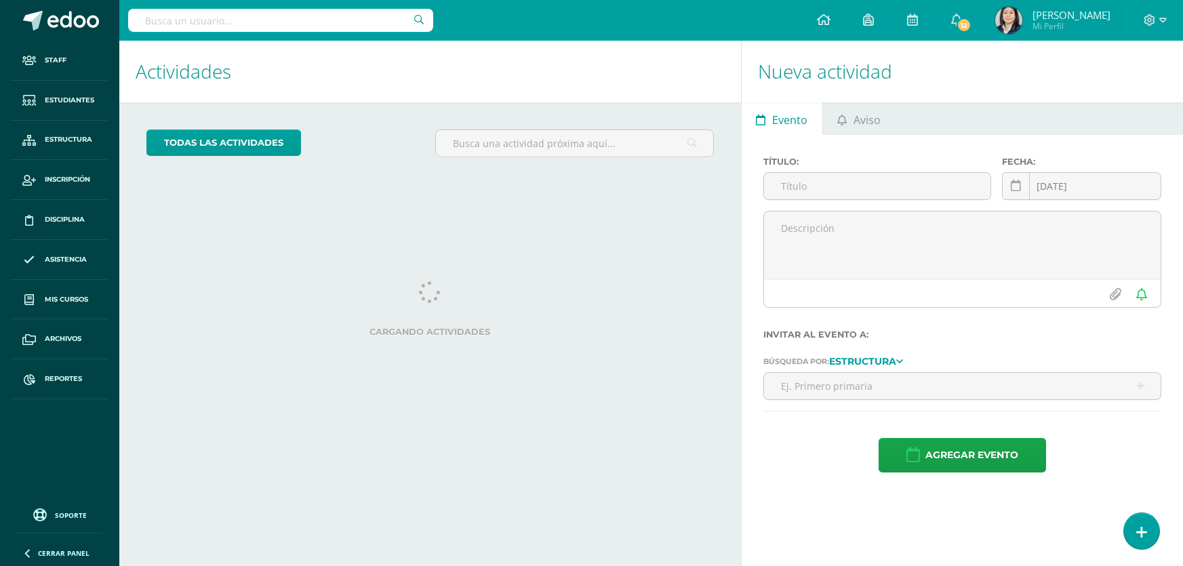
click at [309, 22] on input "text" at bounding box center [280, 20] width 305 height 23
type input "s"
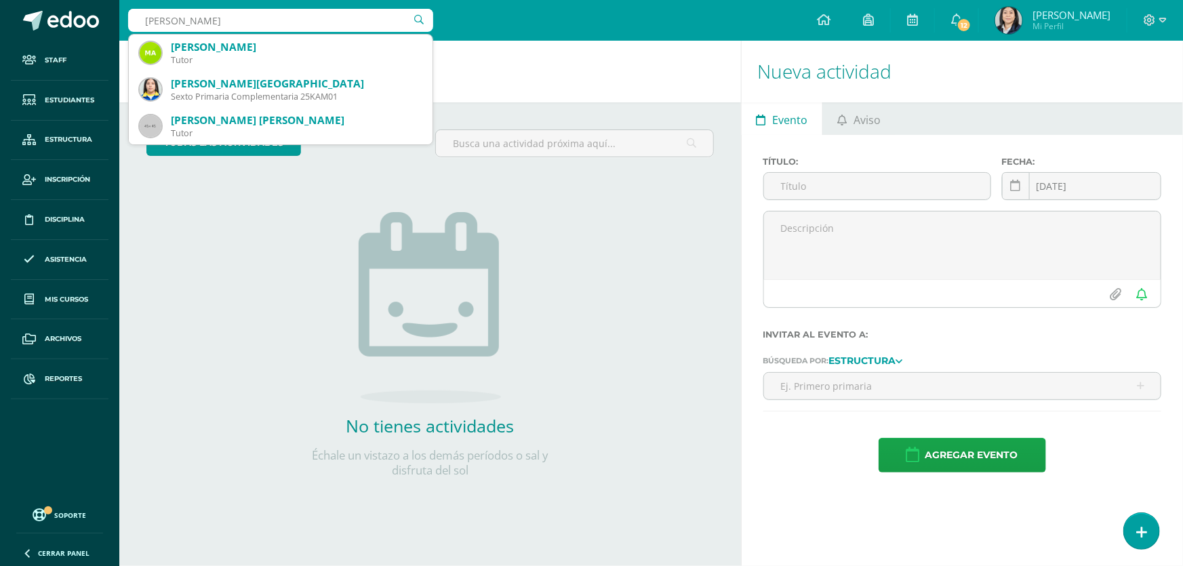
type input "andrade morataya"
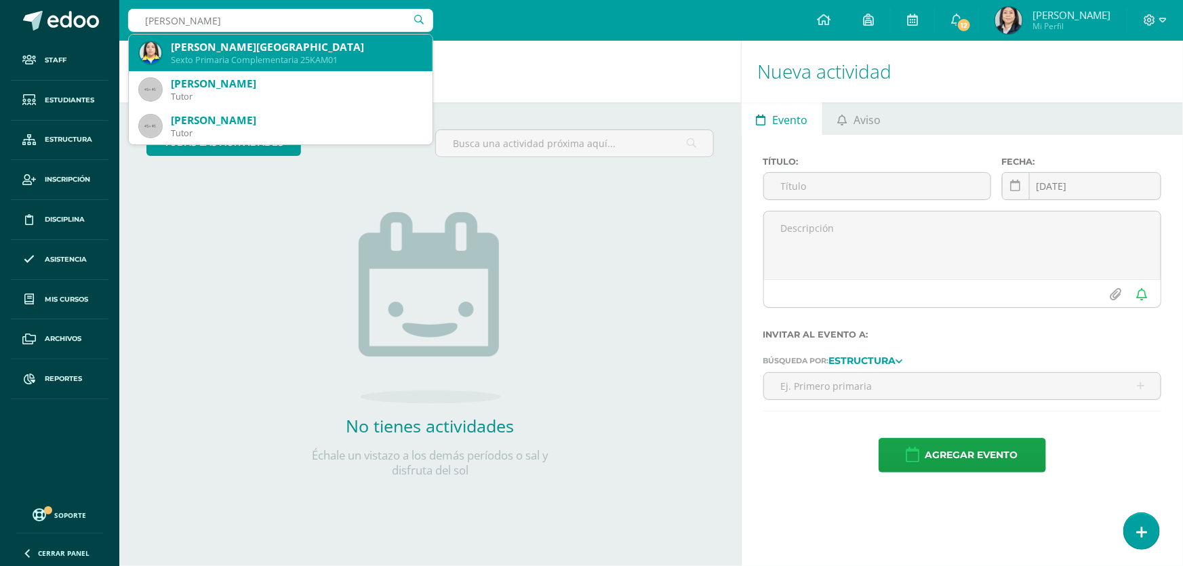
click at [281, 40] on div "Kathelynn Rashell Andrade Morataya" at bounding box center [296, 47] width 251 height 14
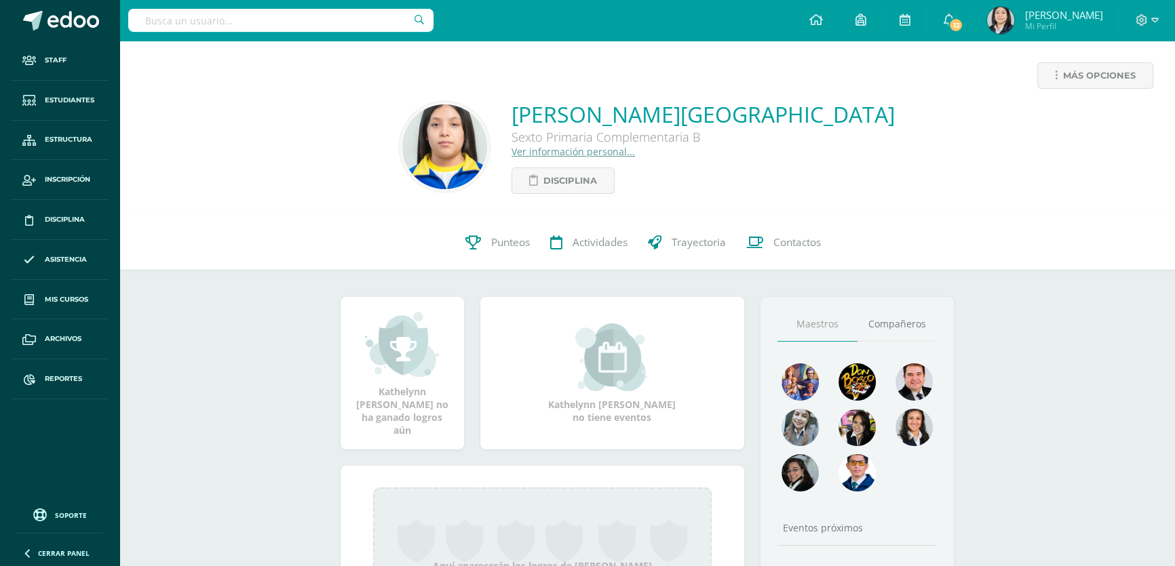
click at [579, 153] on link "Ver información personal..." at bounding box center [572, 151] width 123 height 13
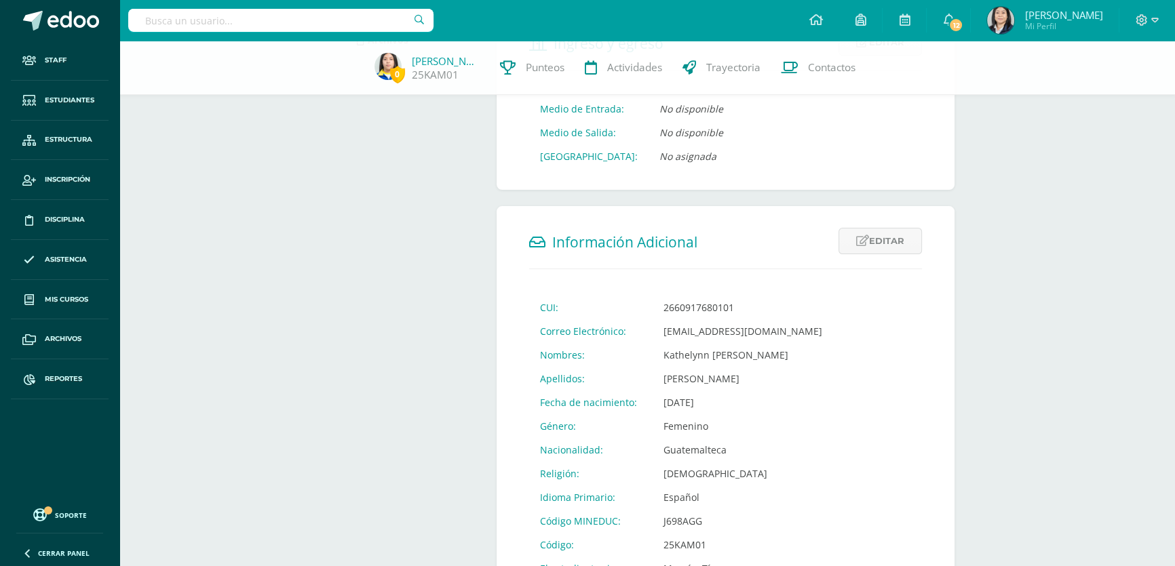
scroll to position [246, 0]
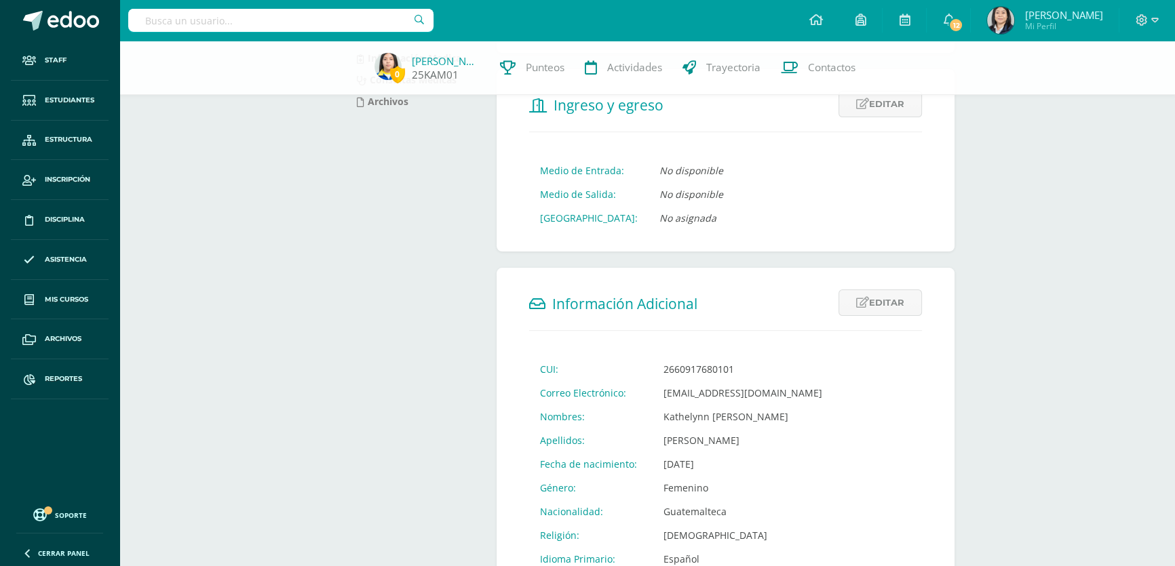
click at [436, 61] on link "[PERSON_NAME]" at bounding box center [446, 61] width 68 height 14
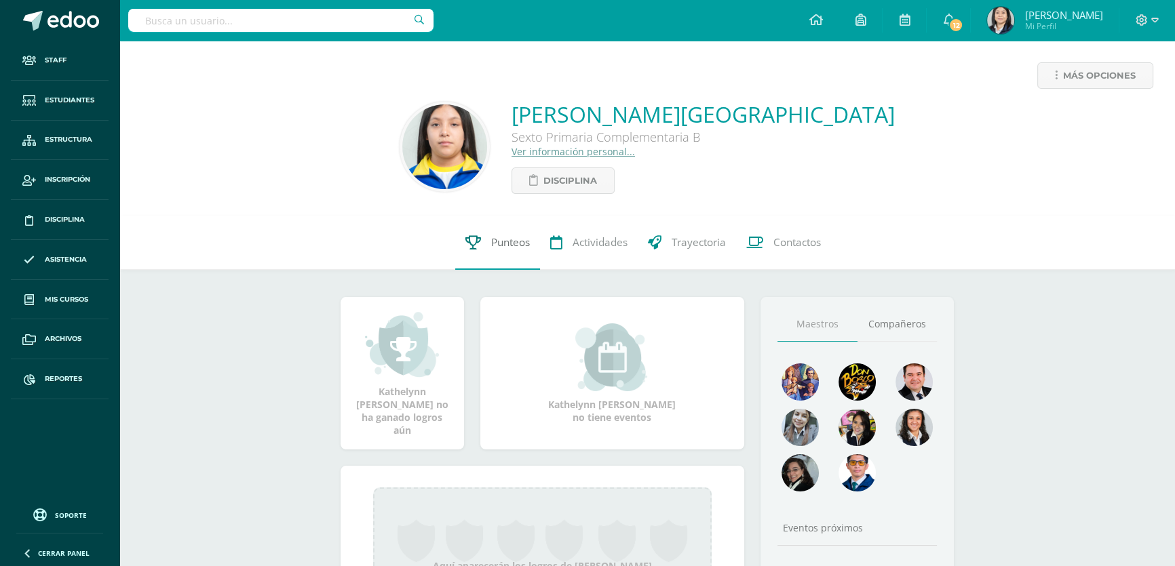
click at [506, 241] on span "Punteos" at bounding box center [510, 242] width 39 height 14
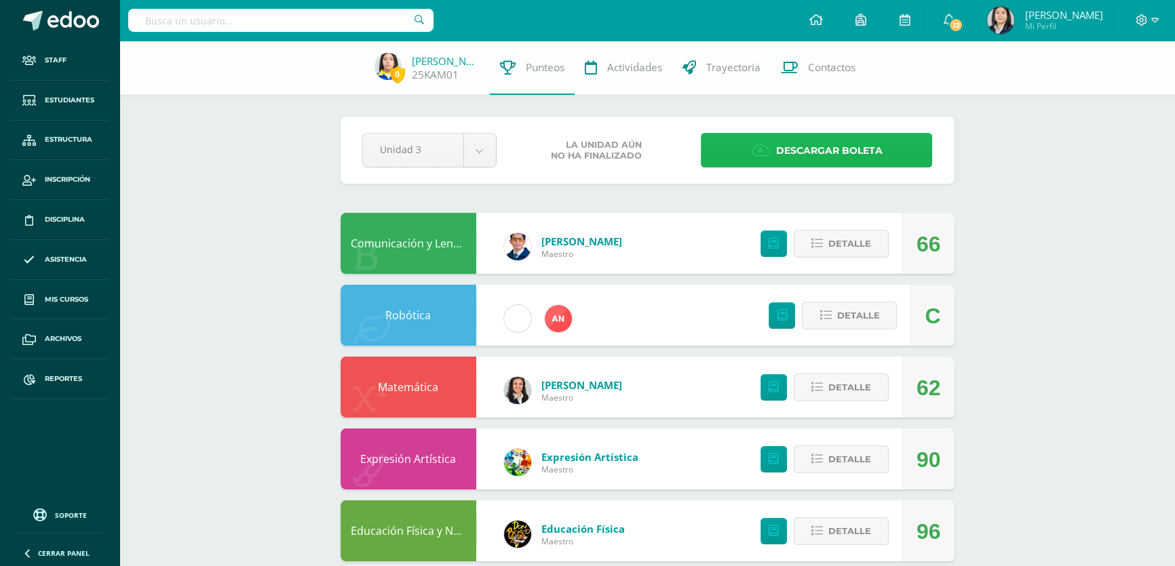
click at [793, 142] on span "Descargar boleta" at bounding box center [828, 150] width 106 height 33
